Goal: Task Accomplishment & Management: Use online tool/utility

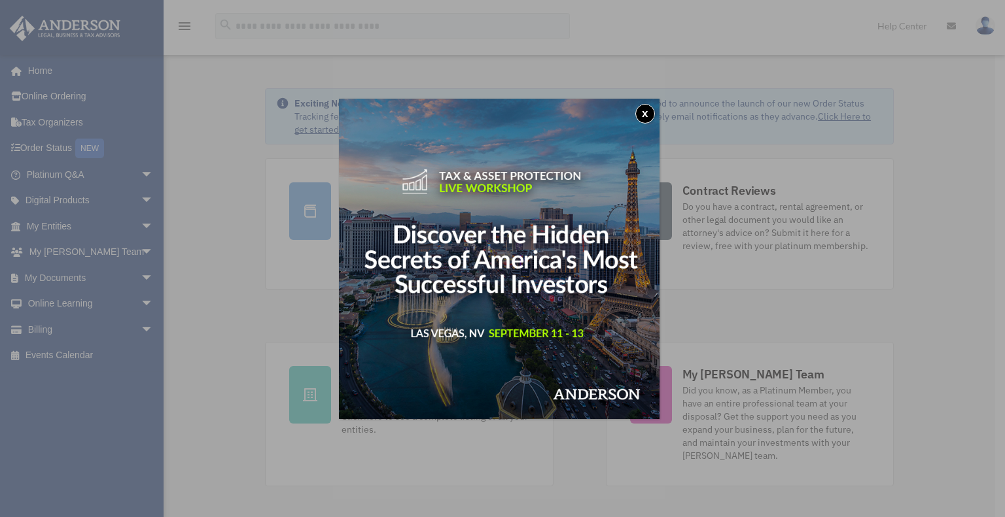
click at [651, 112] on button "x" at bounding box center [645, 114] width 20 height 20
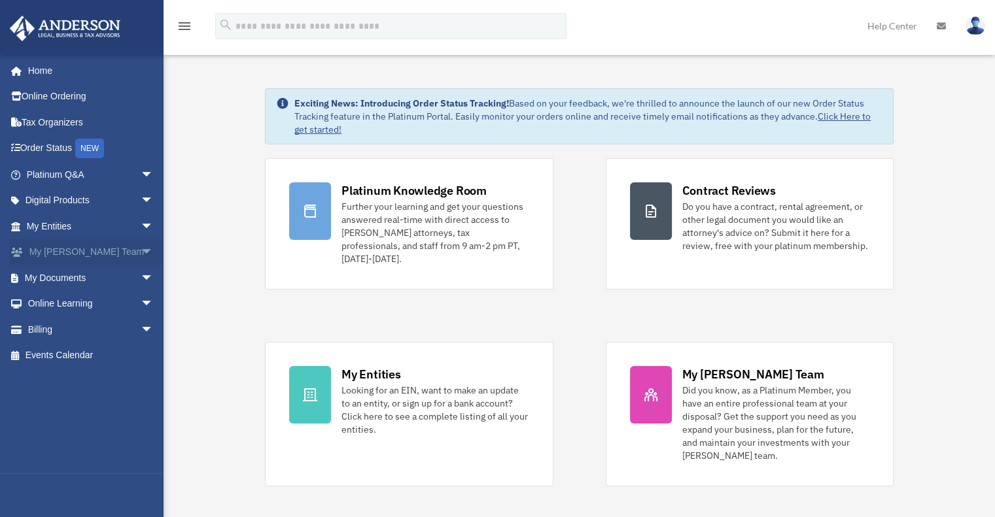
click at [141, 252] on span "arrow_drop_down" at bounding box center [154, 252] width 26 height 27
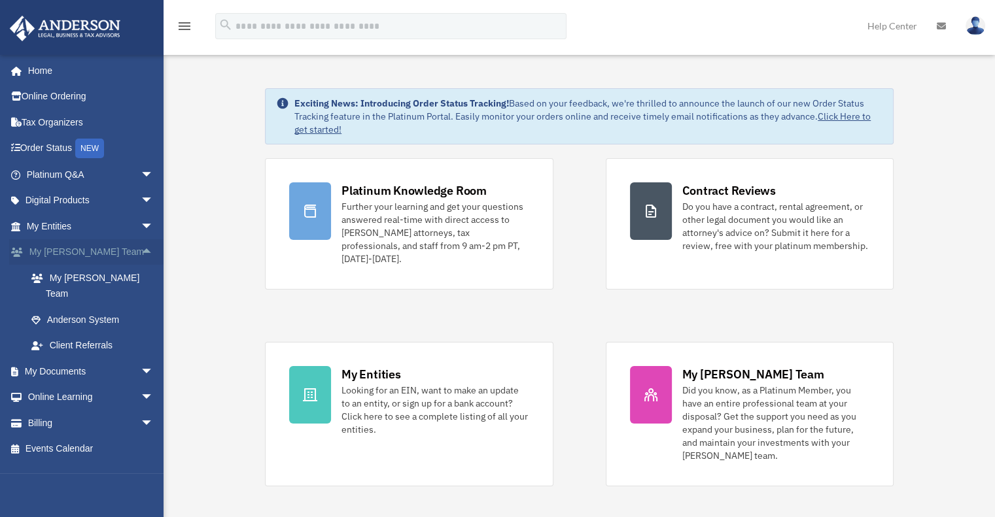
click at [141, 252] on span "arrow_drop_up" at bounding box center [154, 252] width 26 height 27
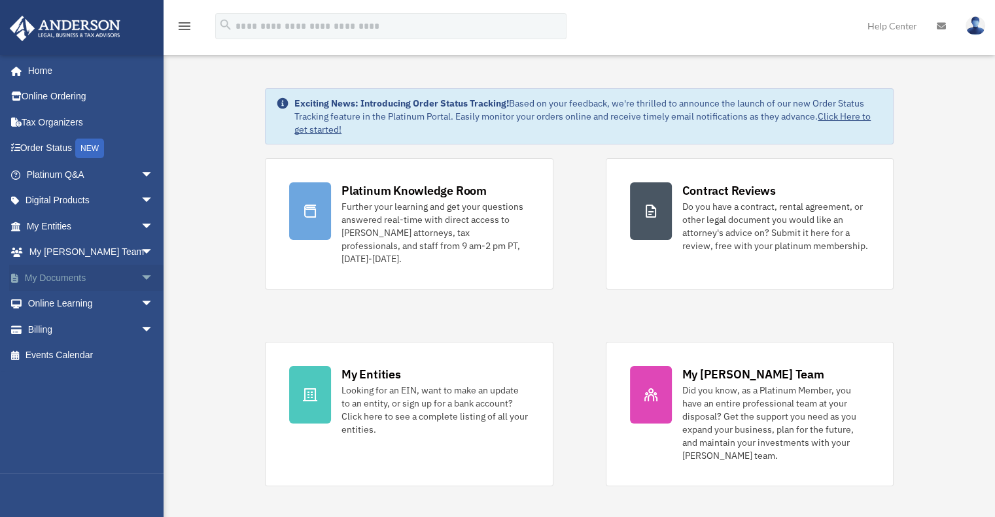
click at [141, 281] on span "arrow_drop_down" at bounding box center [154, 278] width 26 height 27
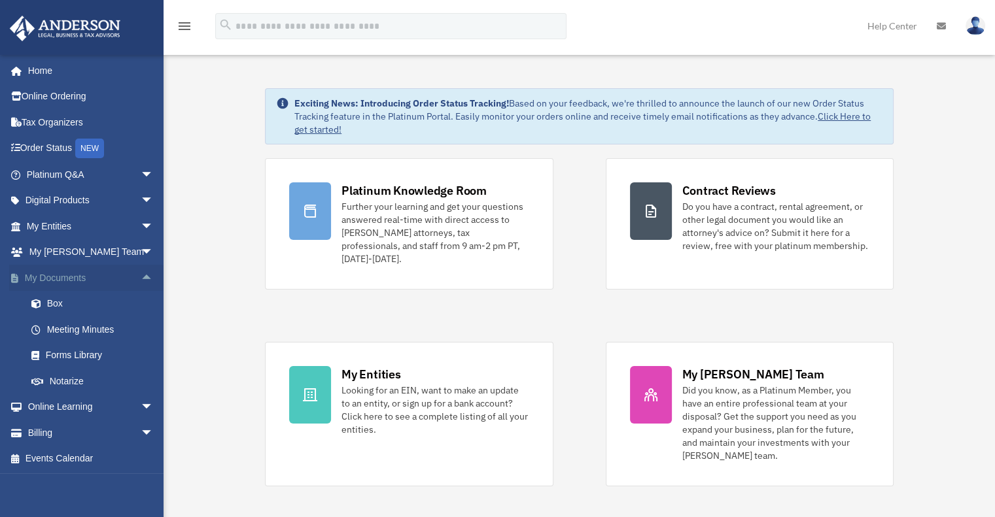
click at [141, 281] on span "arrow_drop_up" at bounding box center [154, 278] width 26 height 27
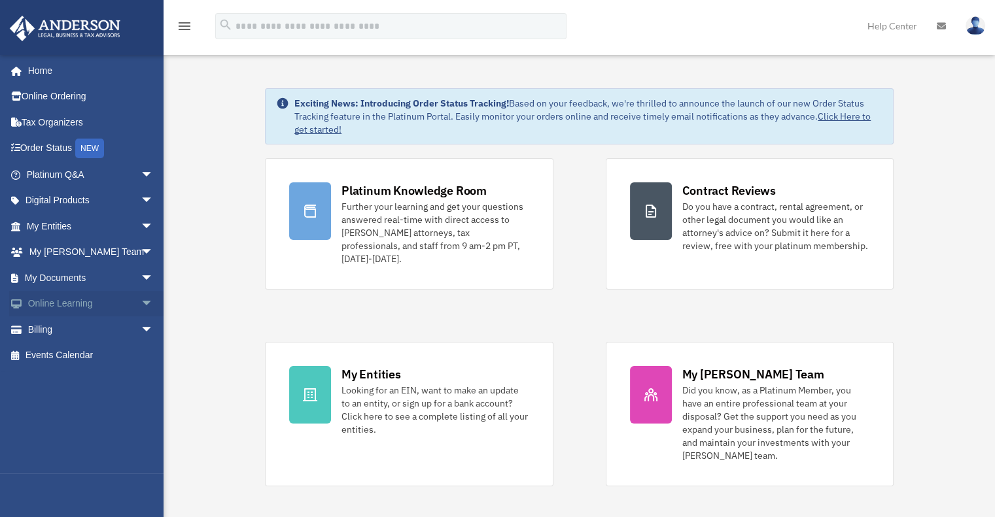
click at [141, 303] on span "arrow_drop_down" at bounding box center [154, 304] width 26 height 27
click at [141, 305] on span "arrow_drop_up" at bounding box center [154, 304] width 26 height 27
click at [141, 225] on span "arrow_drop_down" at bounding box center [154, 226] width 26 height 27
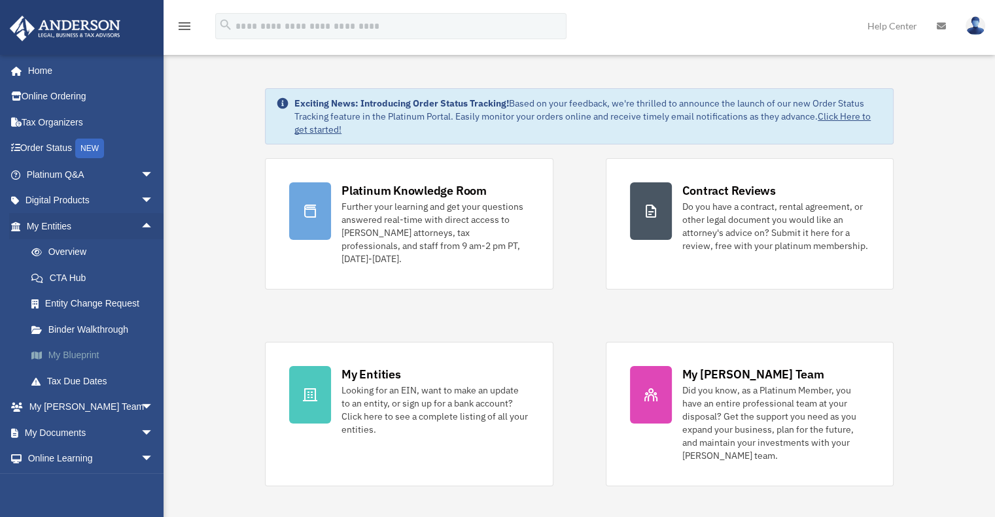
click at [72, 355] on link "My Blueprint" at bounding box center [95, 356] width 155 height 26
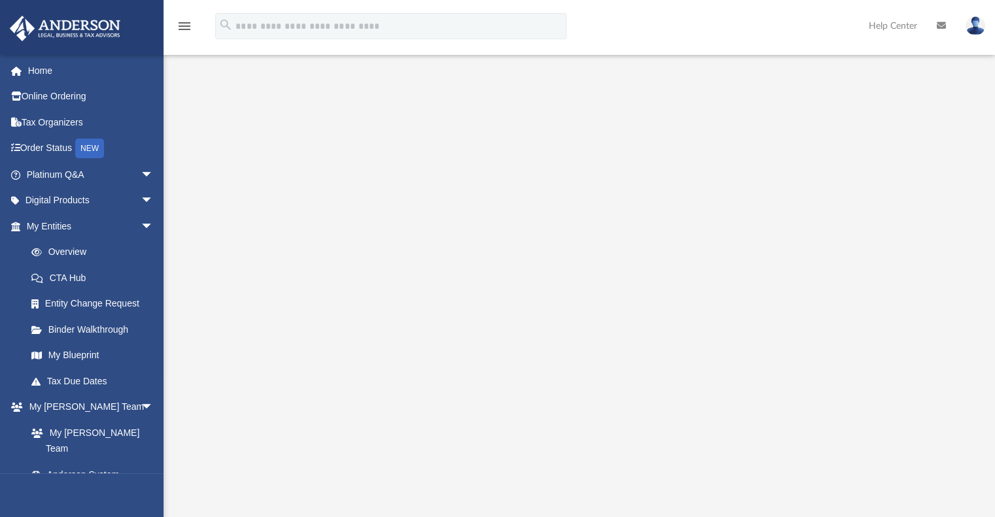
scroll to position [65, 0]
click at [141, 225] on span "arrow_drop_down" at bounding box center [154, 226] width 26 height 27
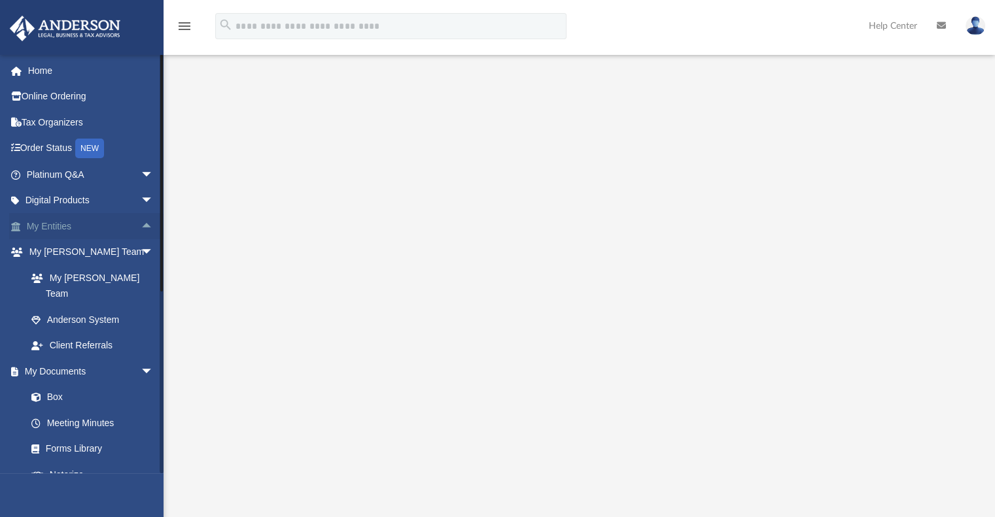
click at [141, 226] on span "arrow_drop_up" at bounding box center [154, 226] width 26 height 27
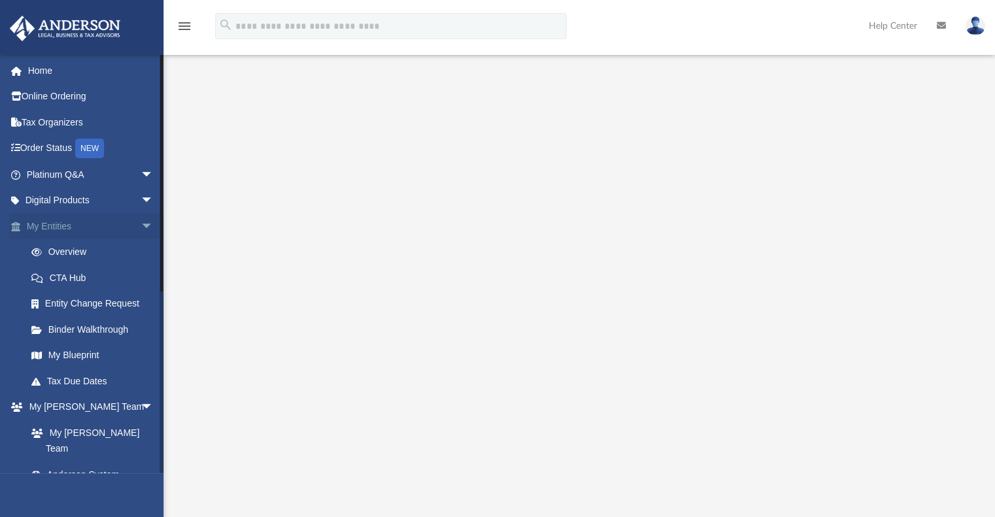
click at [141, 227] on span "arrow_drop_down" at bounding box center [154, 226] width 26 height 27
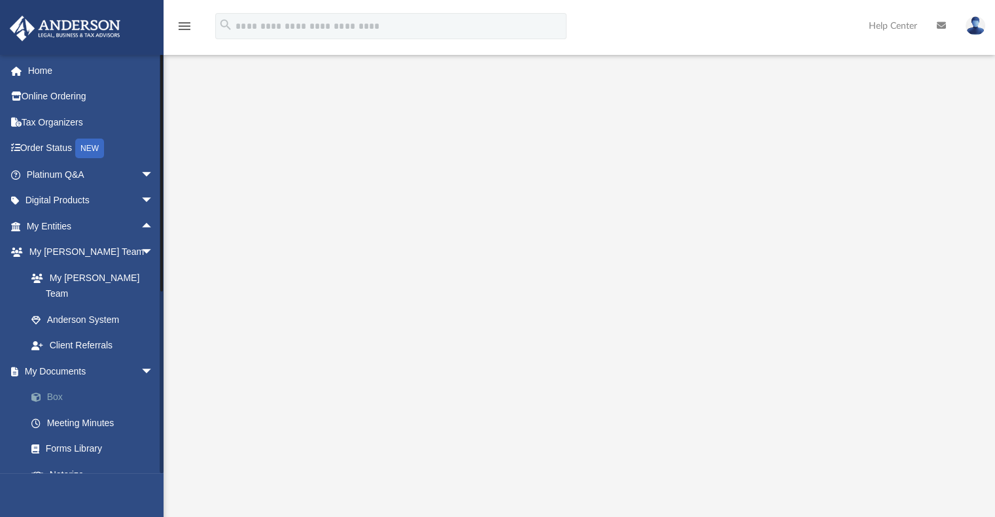
click at [42, 387] on link "Box" at bounding box center [95, 398] width 155 height 26
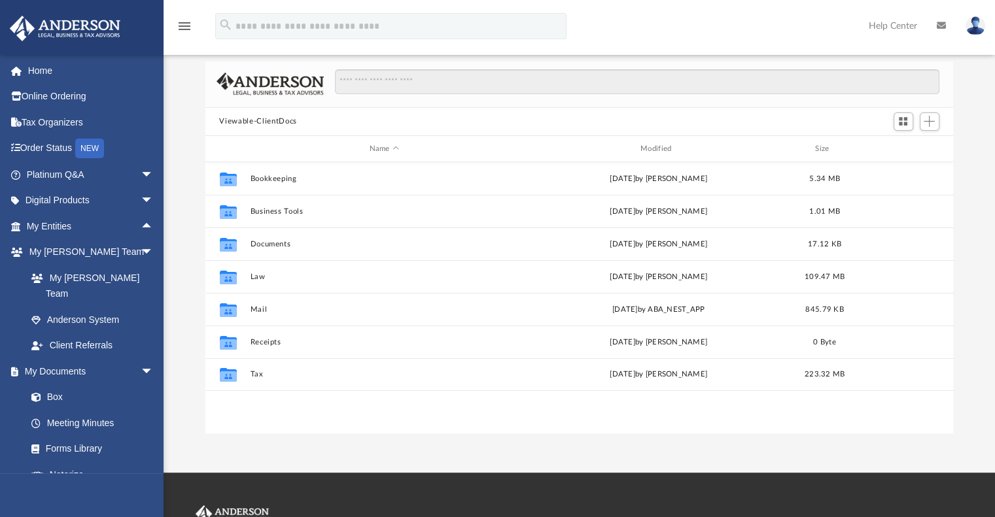
scroll to position [287, 738]
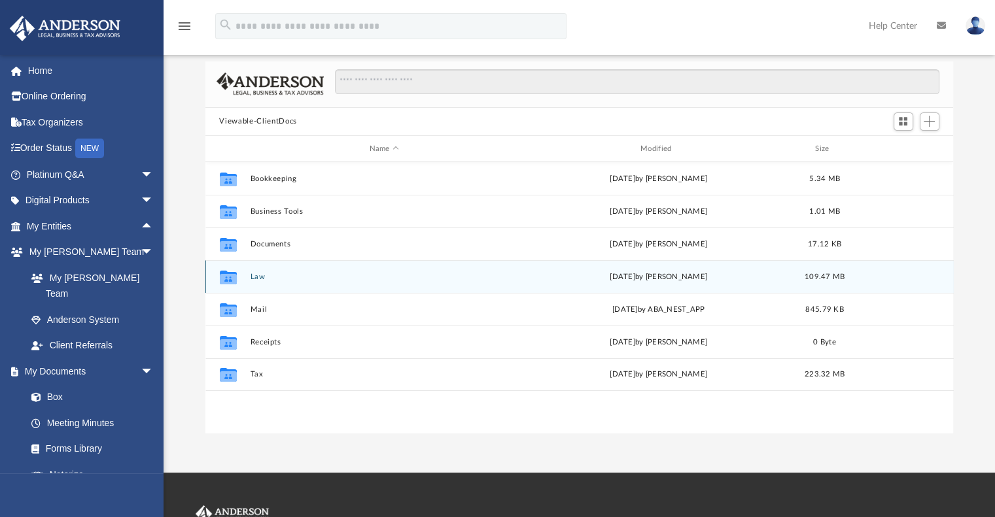
click at [252, 277] on button "Law" at bounding box center [384, 277] width 268 height 9
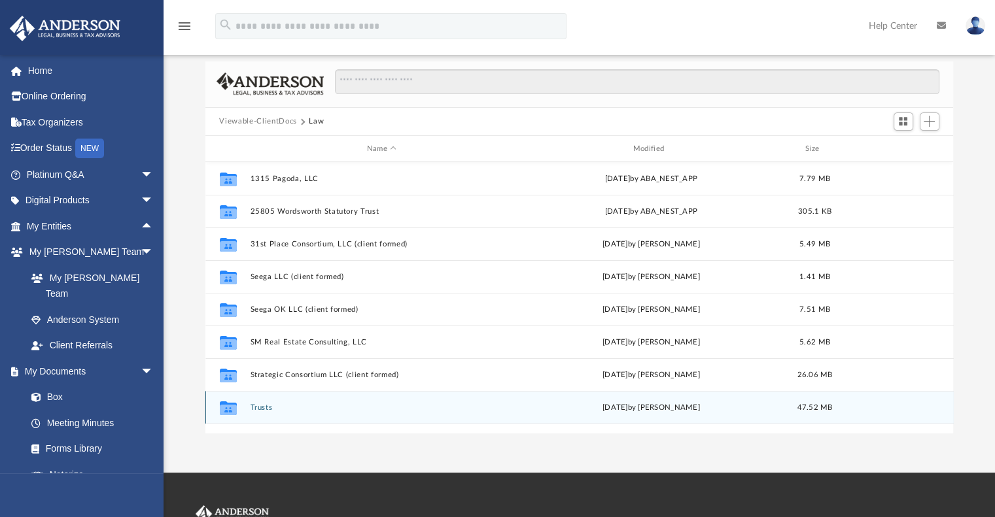
click at [264, 402] on div "Collaborated Folder Trusts [DATE] by [PERSON_NAME] 47.52 MB" at bounding box center [579, 407] width 748 height 33
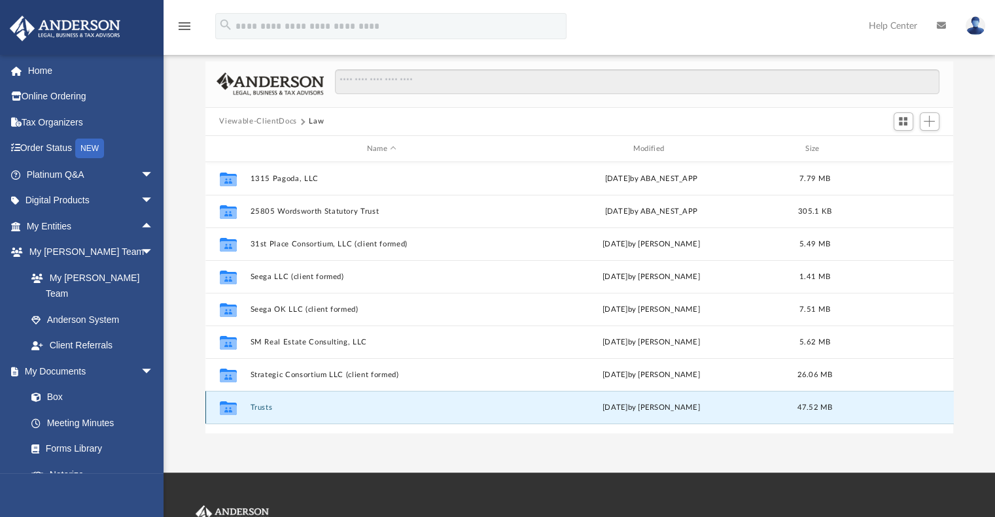
click at [260, 411] on button "Trusts" at bounding box center [382, 408] width 264 height 9
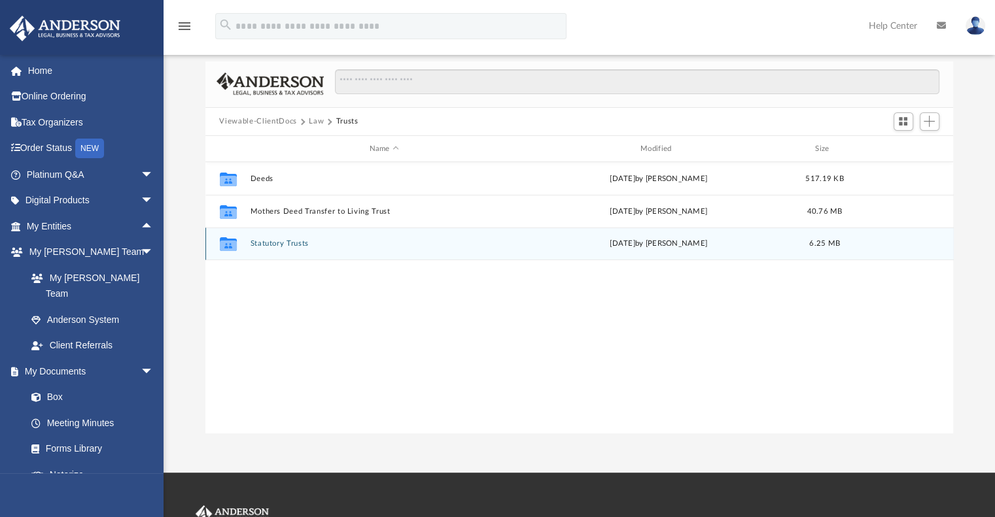
click at [272, 245] on button "Statutory Trusts" at bounding box center [384, 244] width 268 height 9
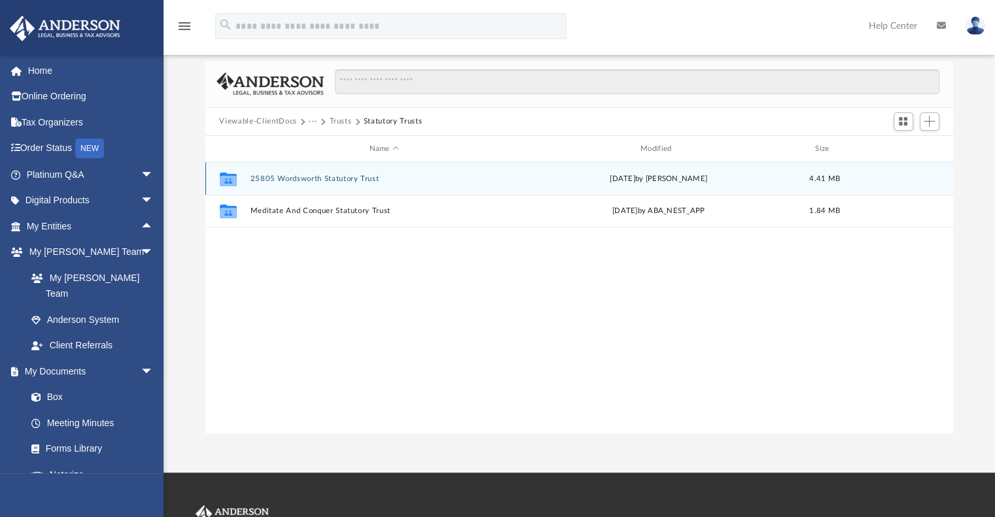
click at [303, 177] on button "25805 Wordsworth Statutory Trust" at bounding box center [384, 179] width 268 height 9
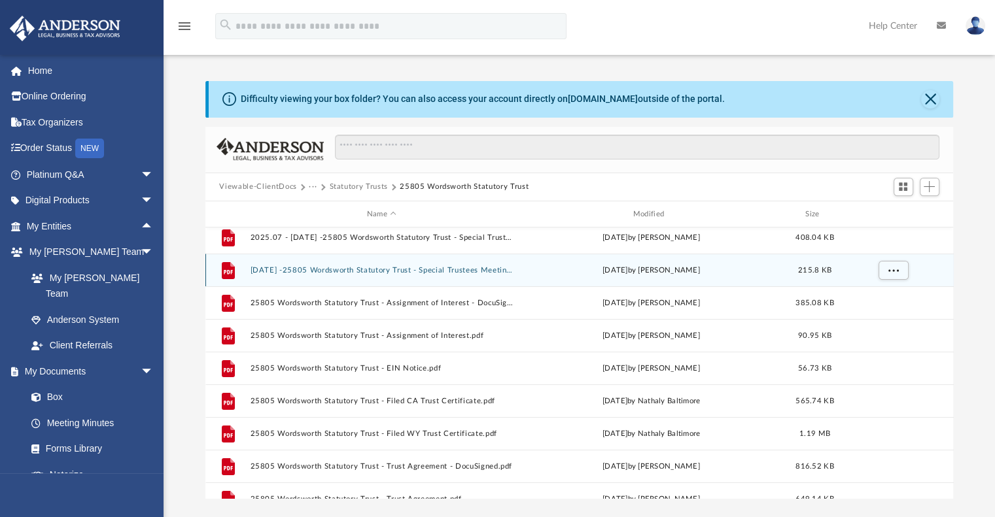
scroll to position [0, 0]
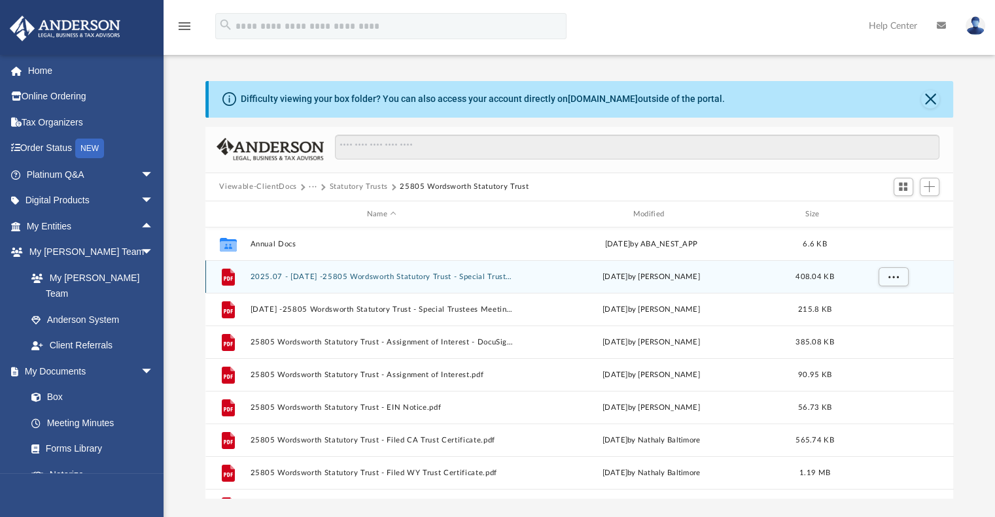
click at [340, 274] on button "2025.07 - [DATE] -25805 Wordsworth Statutory Trust - Special Trustees Meeting w…" at bounding box center [382, 277] width 264 height 9
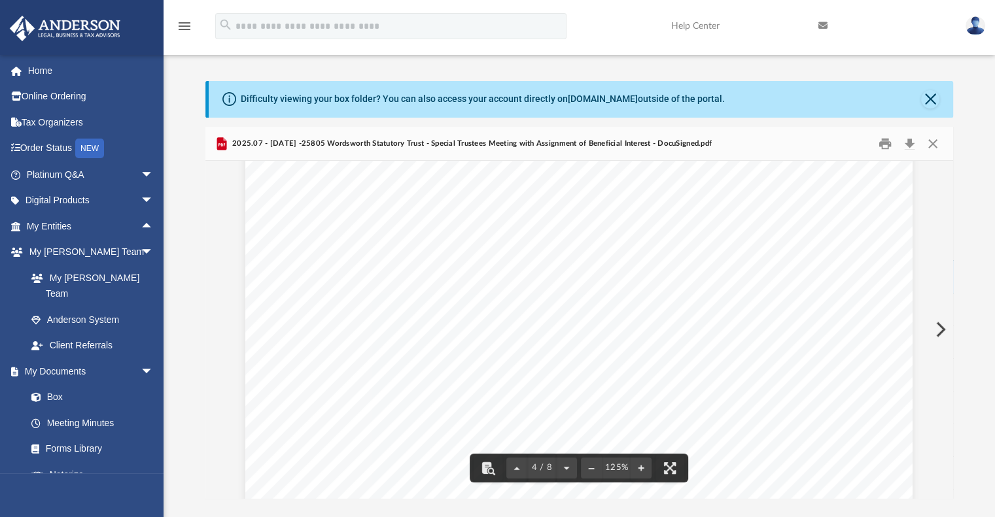
scroll to position [2878, 0]
click at [927, 95] on button "Close" at bounding box center [930, 99] width 18 height 18
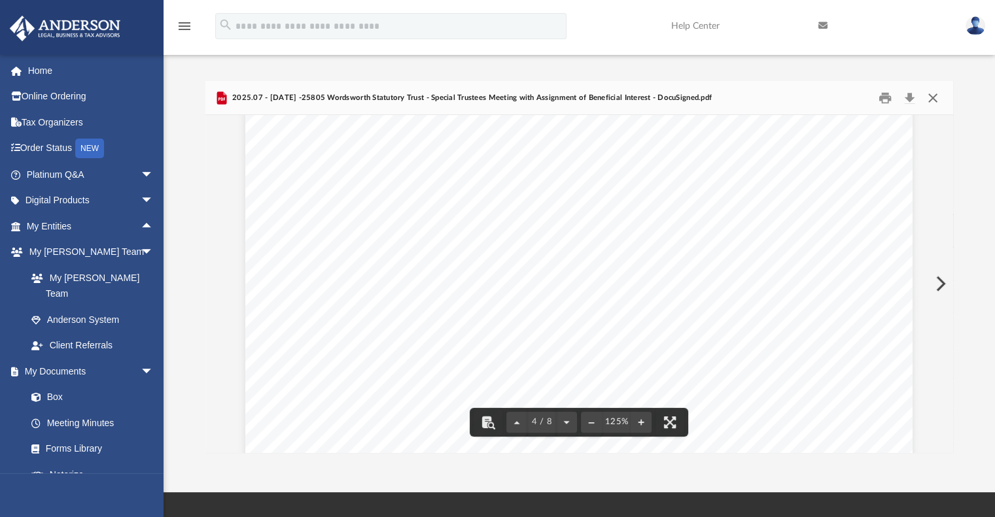
click at [934, 101] on button "Close" at bounding box center [933, 98] width 24 height 20
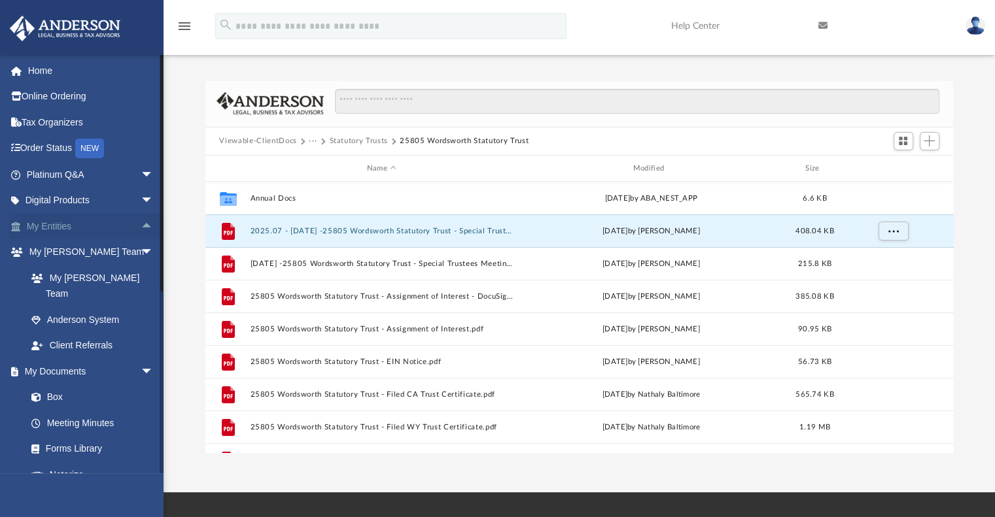
click at [141, 223] on span "arrow_drop_up" at bounding box center [154, 226] width 26 height 27
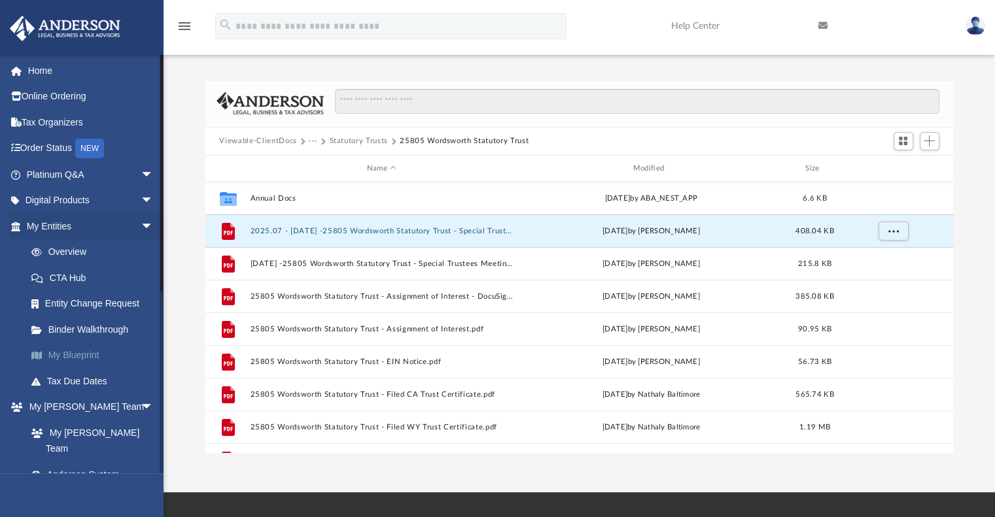
click at [77, 357] on link "My Blueprint" at bounding box center [95, 356] width 155 height 26
